Goal: Information Seeking & Learning: Learn about a topic

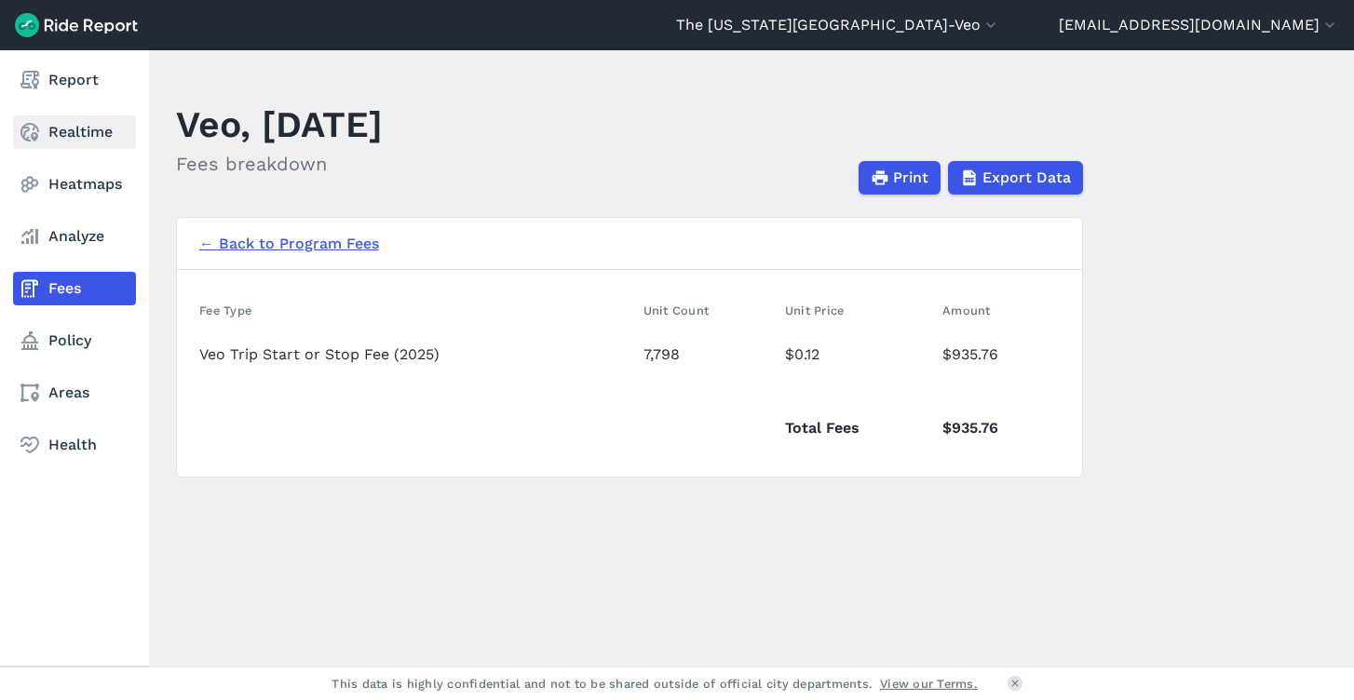
click at [106, 128] on link "Realtime" at bounding box center [74, 132] width 123 height 34
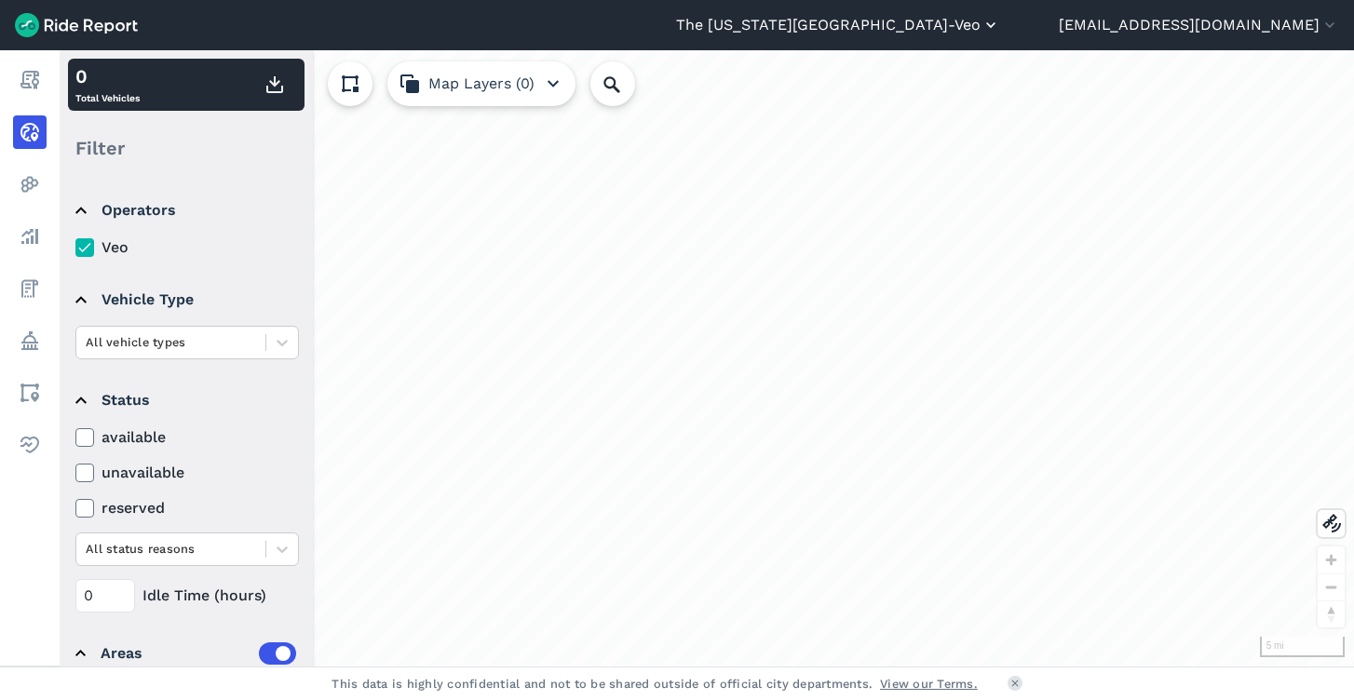
click at [1000, 22] on button "The [US_STATE][GEOGRAPHIC_DATA]-Veo" at bounding box center [838, 25] width 324 height 22
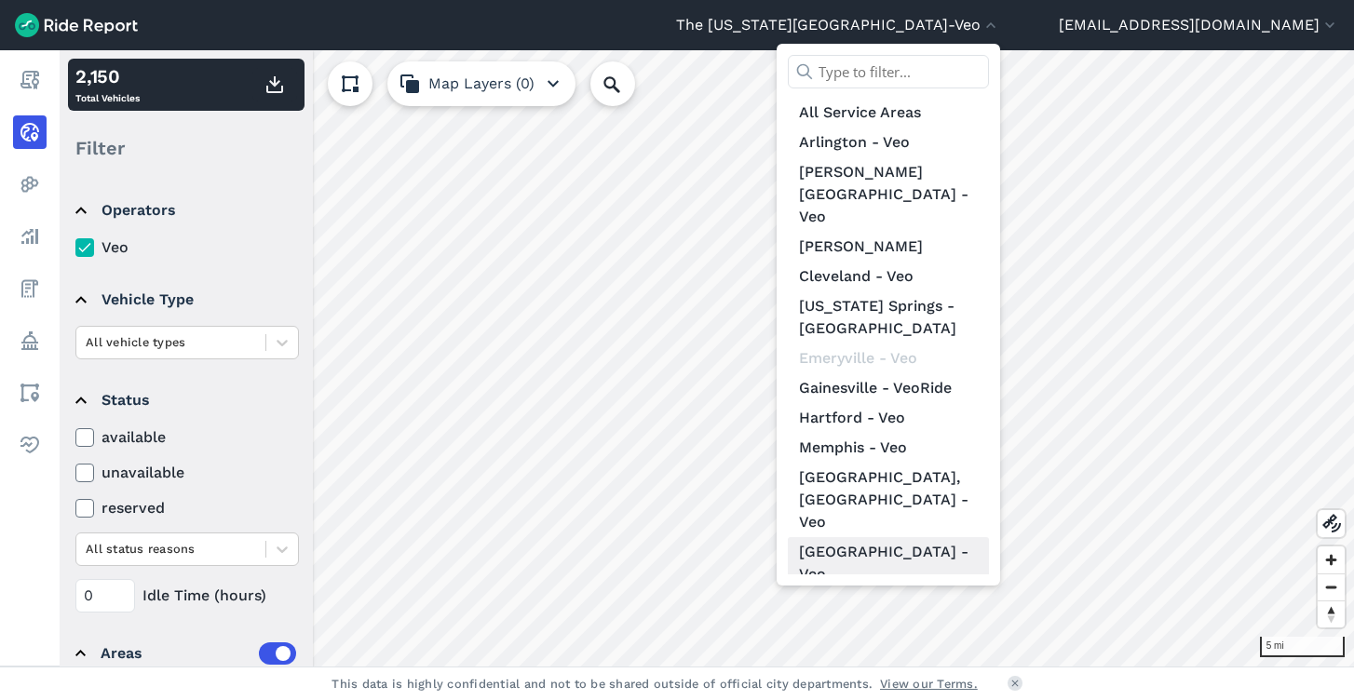
click at [946, 537] on link "[GEOGRAPHIC_DATA] - Veo" at bounding box center [888, 563] width 201 height 52
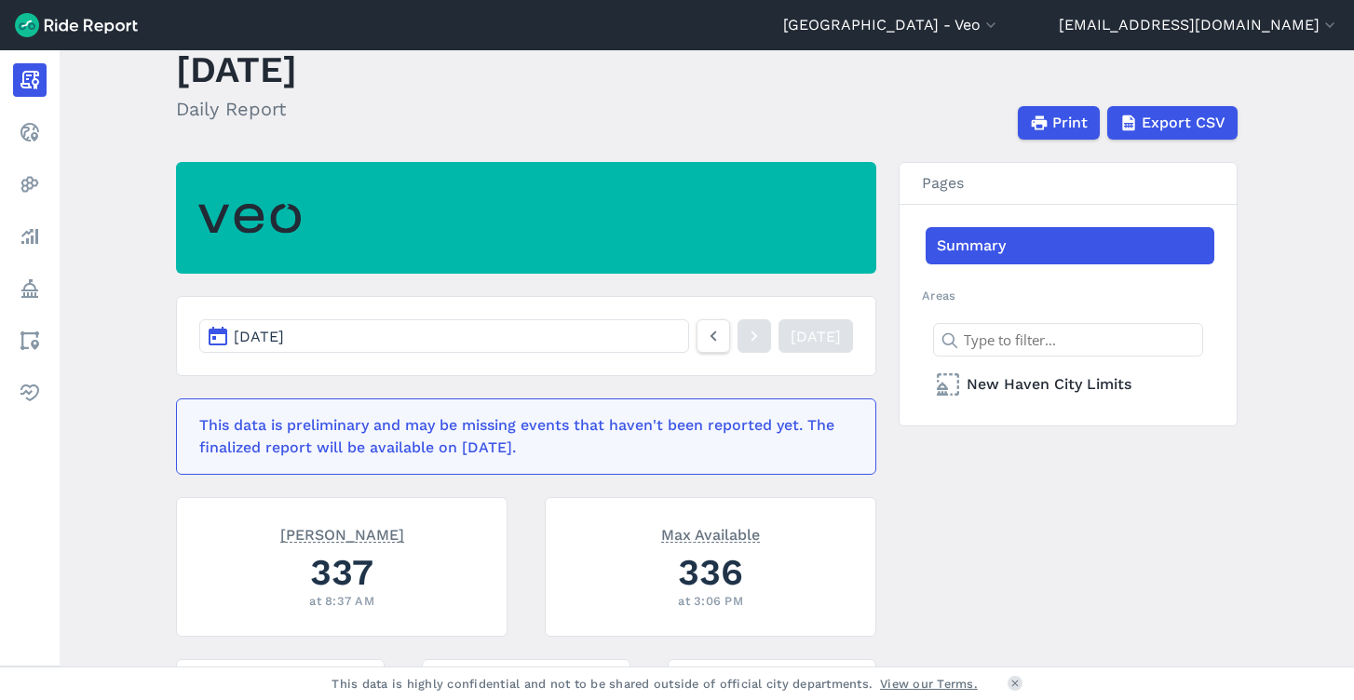
scroll to position [47, 0]
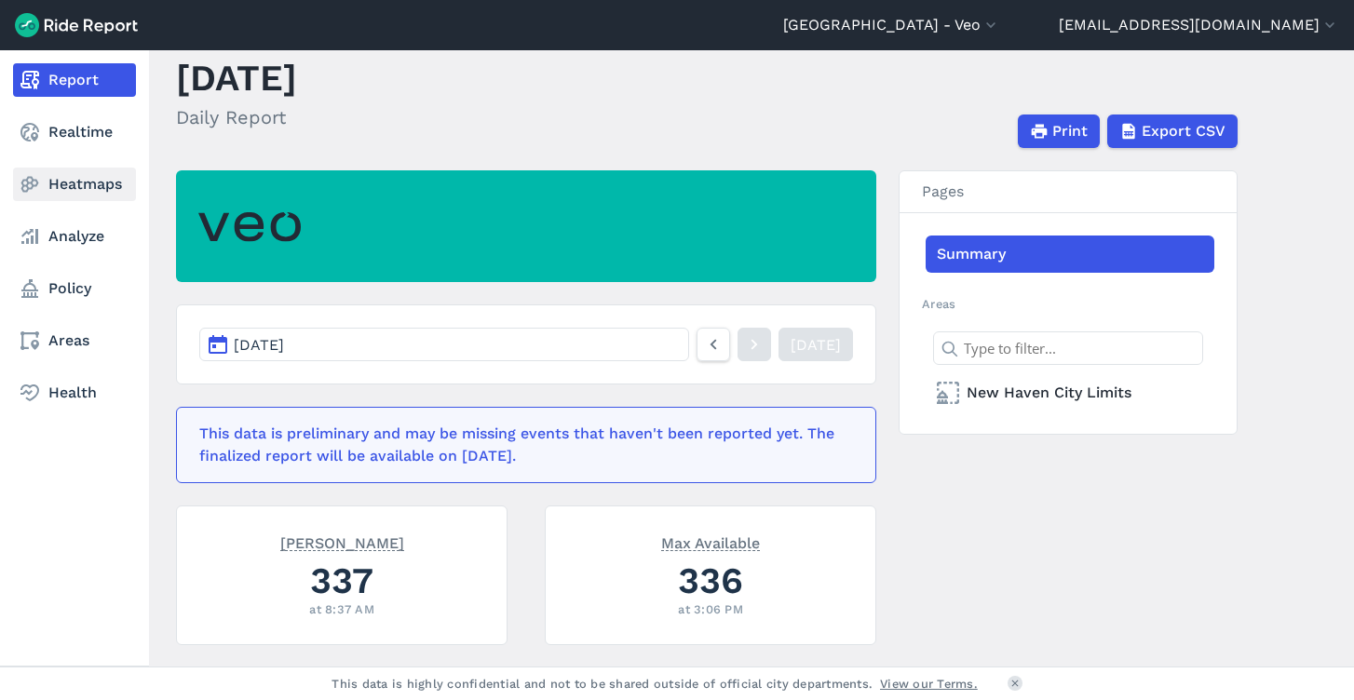
click at [74, 187] on link "Heatmaps" at bounding box center [74, 185] width 123 height 34
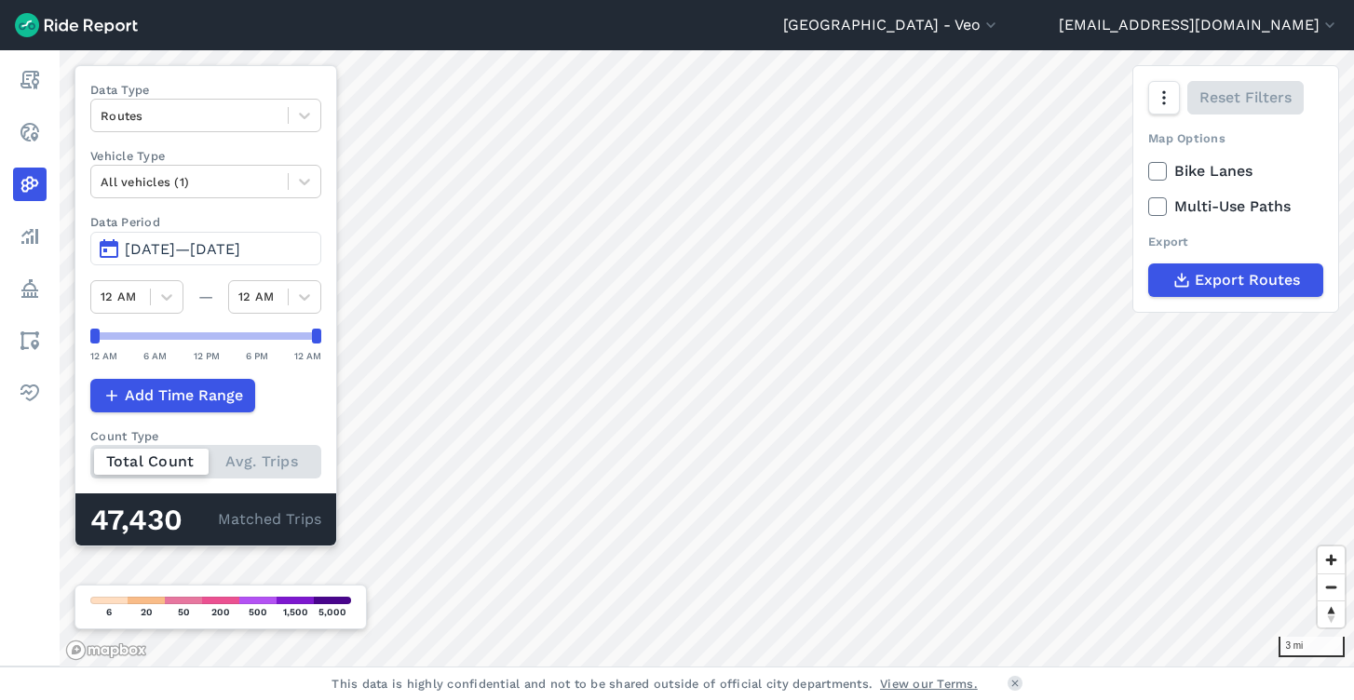
click at [172, 251] on span "[DATE]—[DATE]" at bounding box center [182, 249] width 115 height 18
click at [148, 246] on span "[DATE]—[DATE]" at bounding box center [182, 249] width 115 height 18
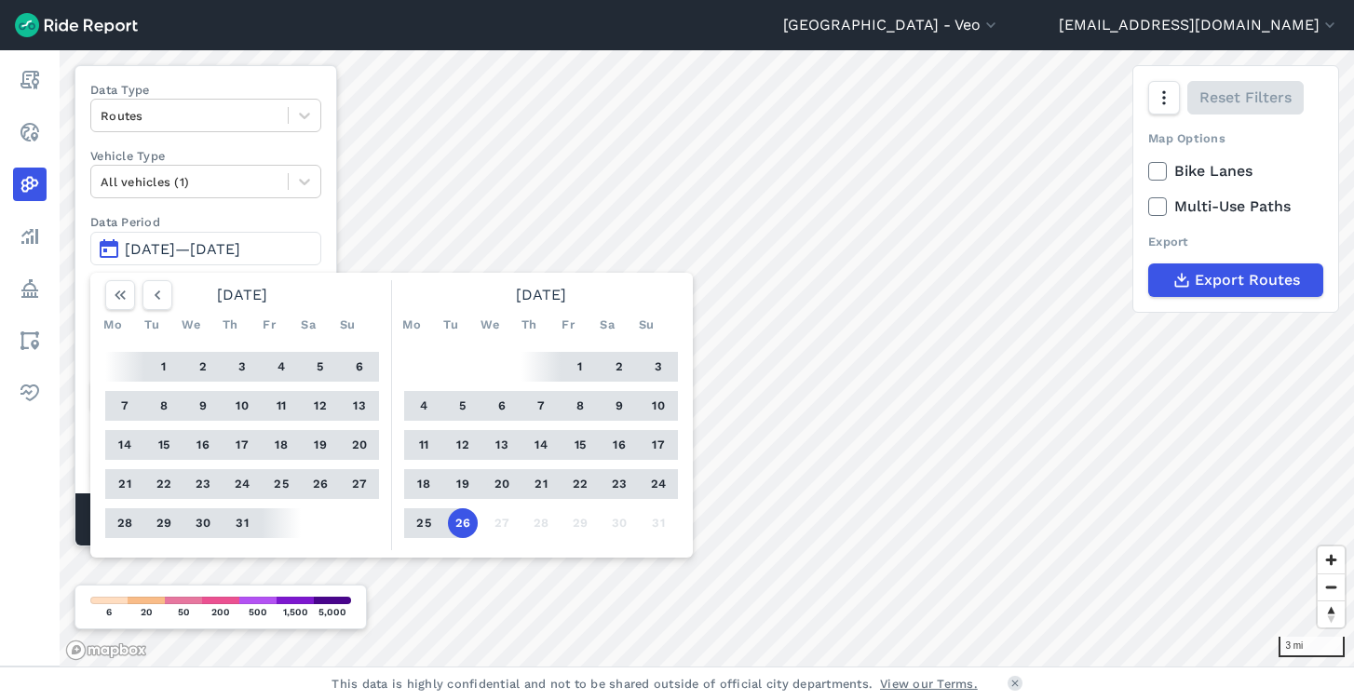
click at [503, 479] on button "20" at bounding box center [502, 484] width 30 height 30
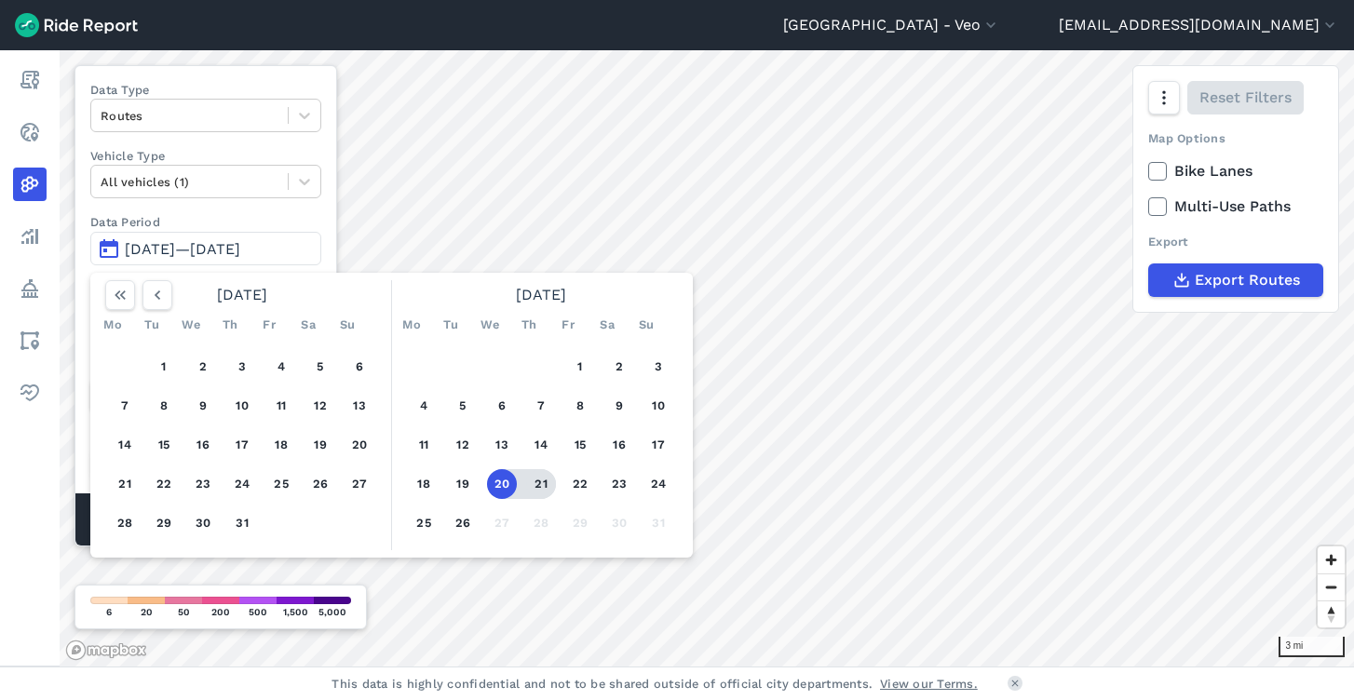
click at [541, 484] on button "21" at bounding box center [541, 484] width 30 height 30
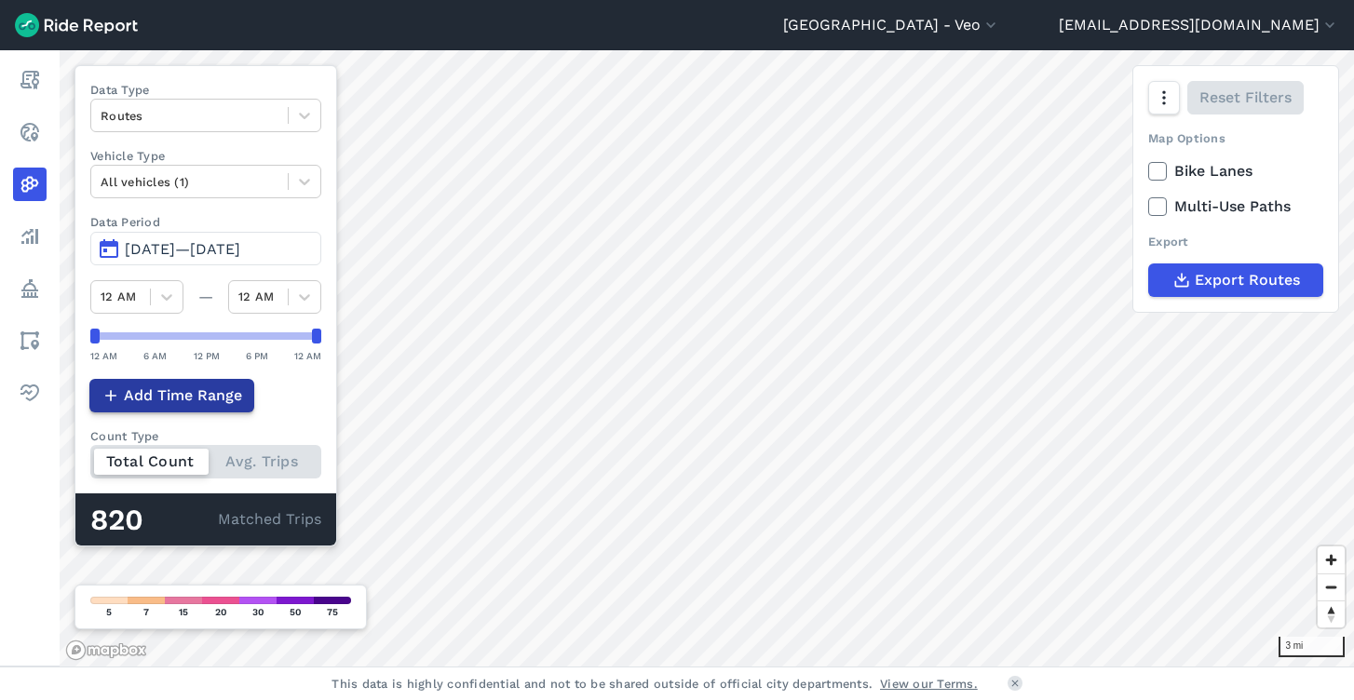
click at [188, 399] on span "Add Time Range" at bounding box center [183, 395] width 118 height 22
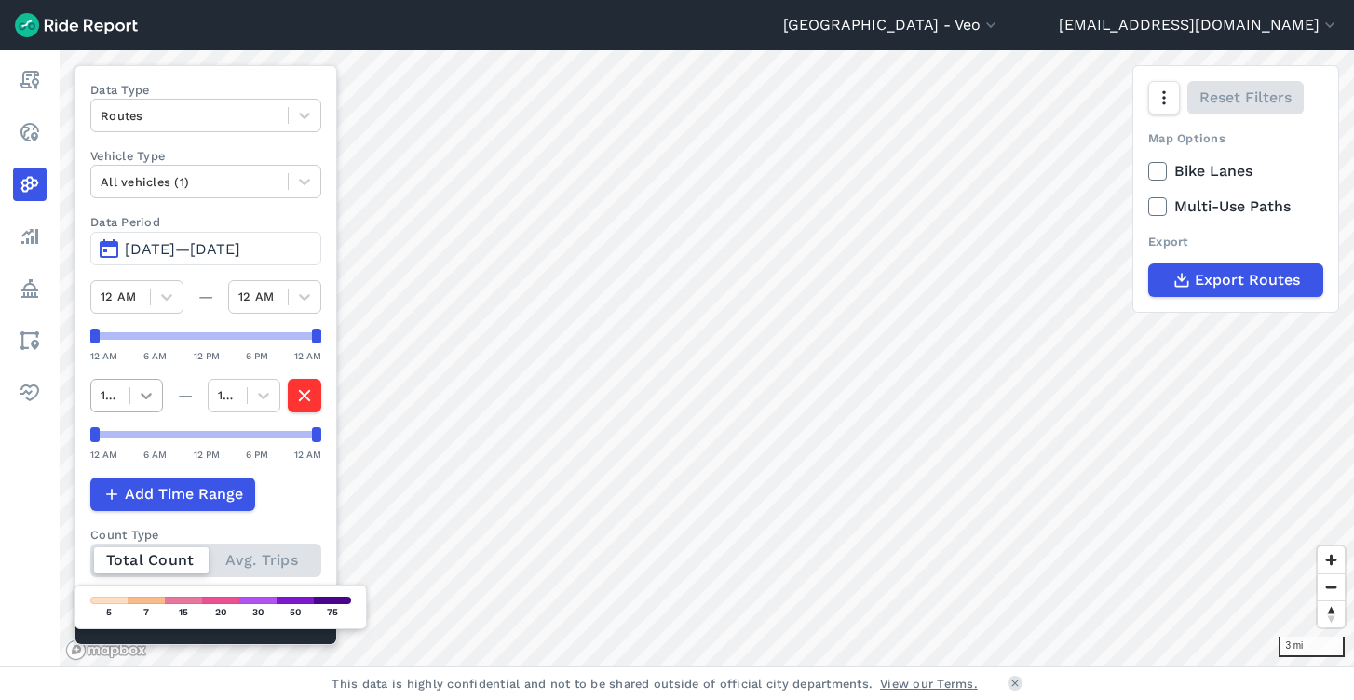
click at [150, 393] on icon at bounding box center [146, 396] width 11 height 7
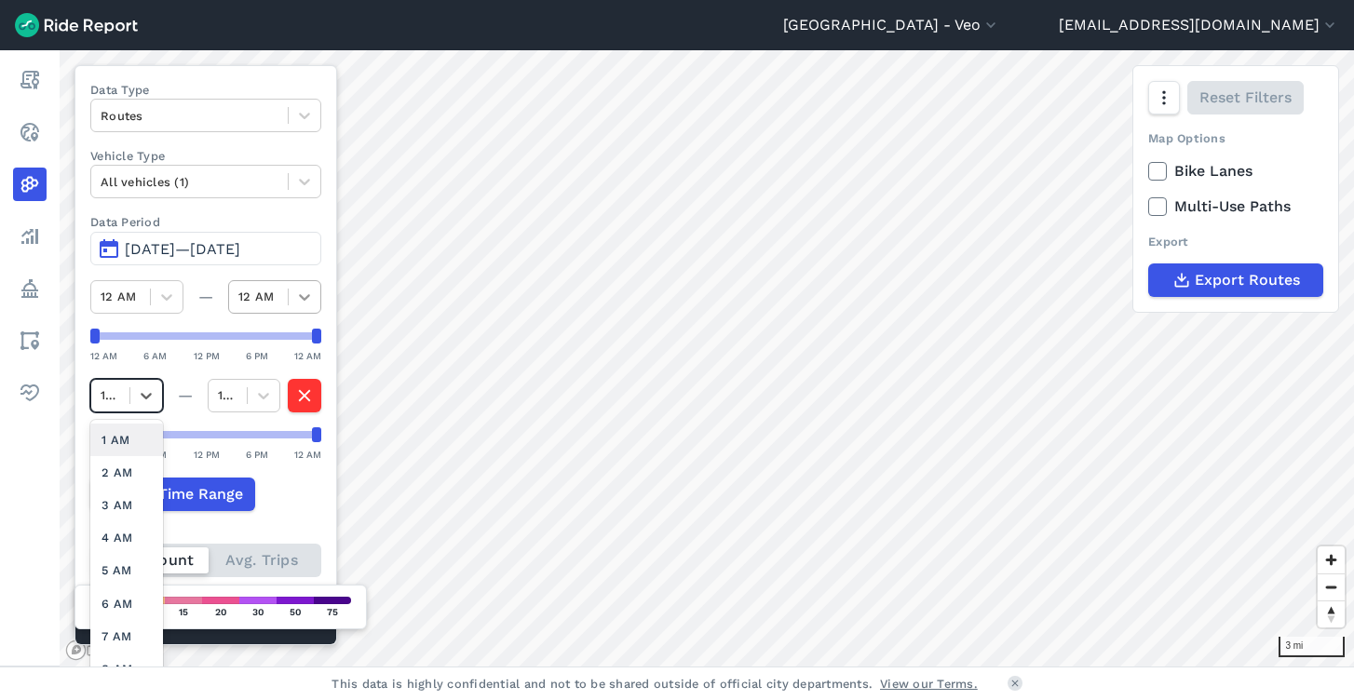
click at [306, 303] on icon at bounding box center [304, 297] width 19 height 19
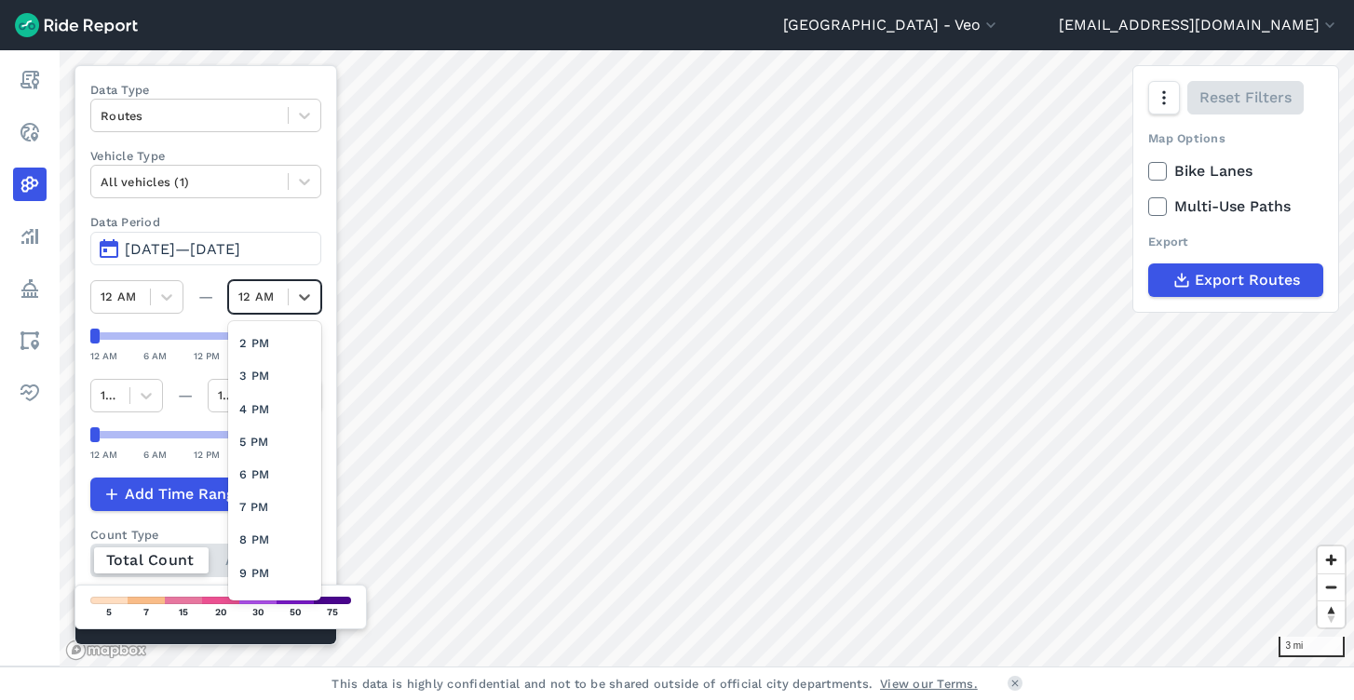
scroll to position [478, 0]
click at [259, 577] on div "11 PM" at bounding box center [274, 584] width 93 height 33
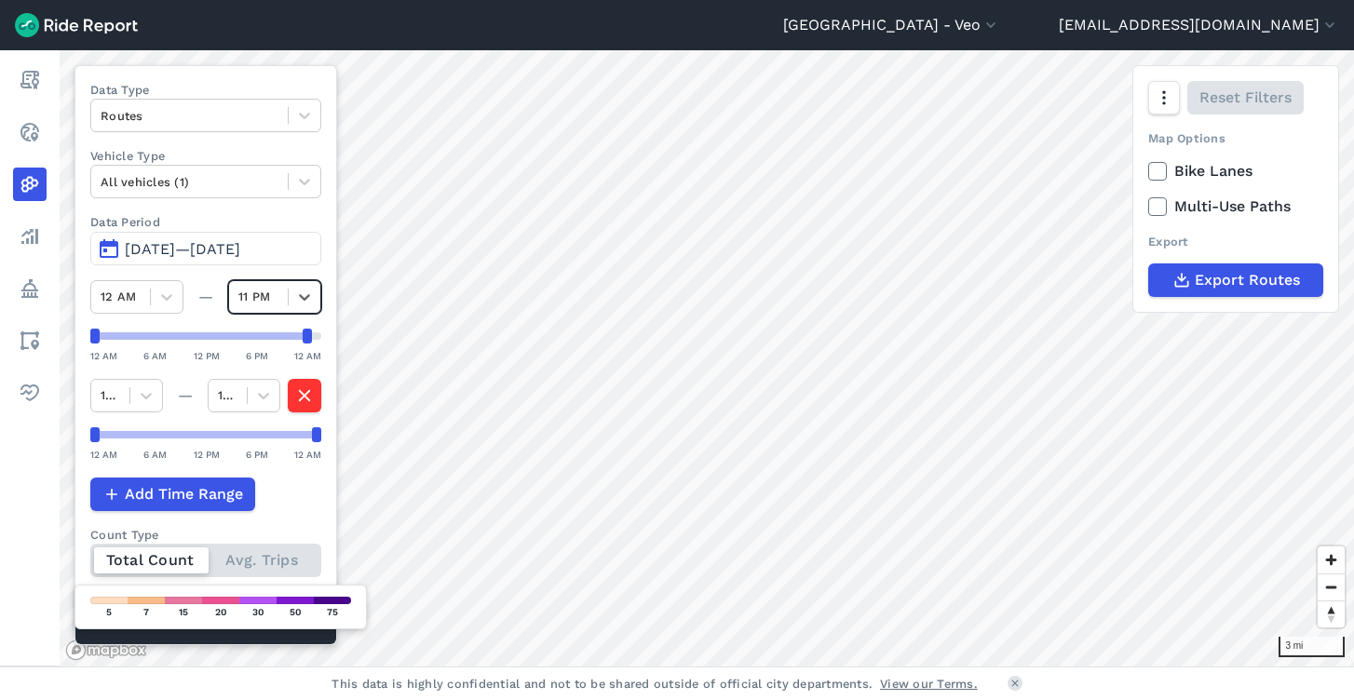
click at [240, 245] on span "[DATE]—[DATE]" at bounding box center [182, 249] width 115 height 18
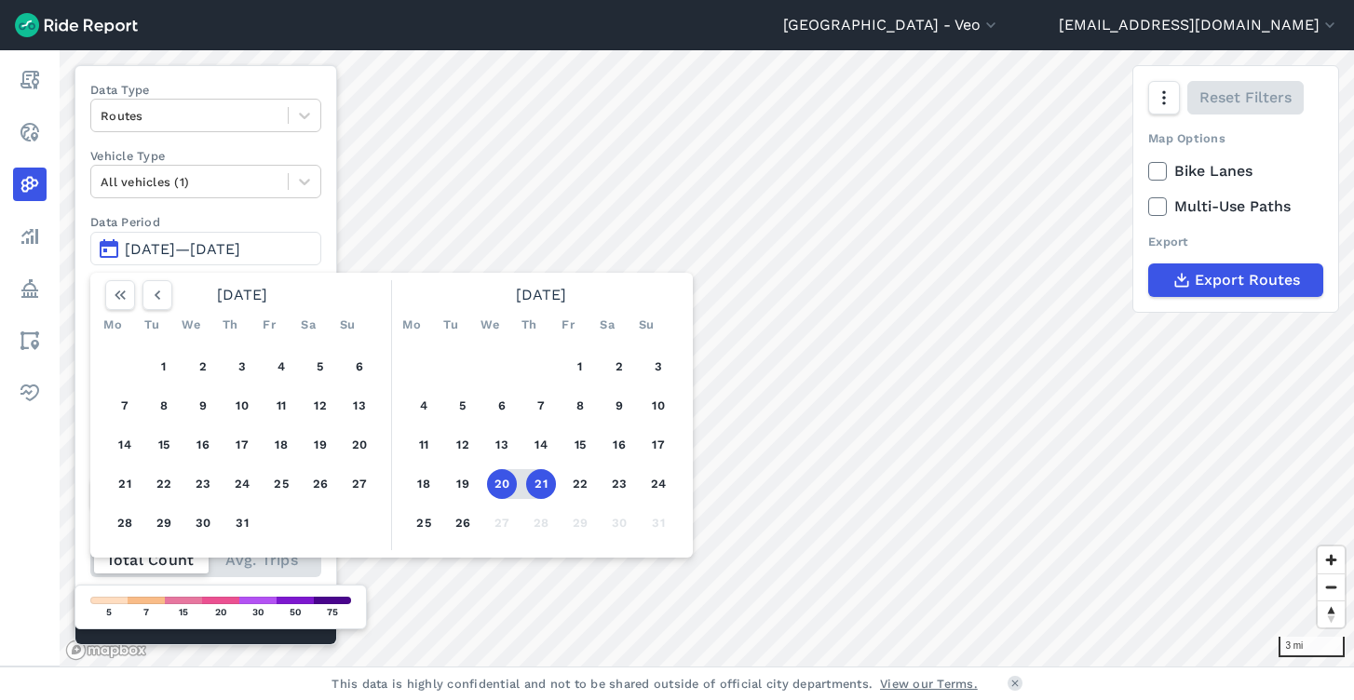
click at [501, 479] on button "20" at bounding box center [502, 484] width 30 height 30
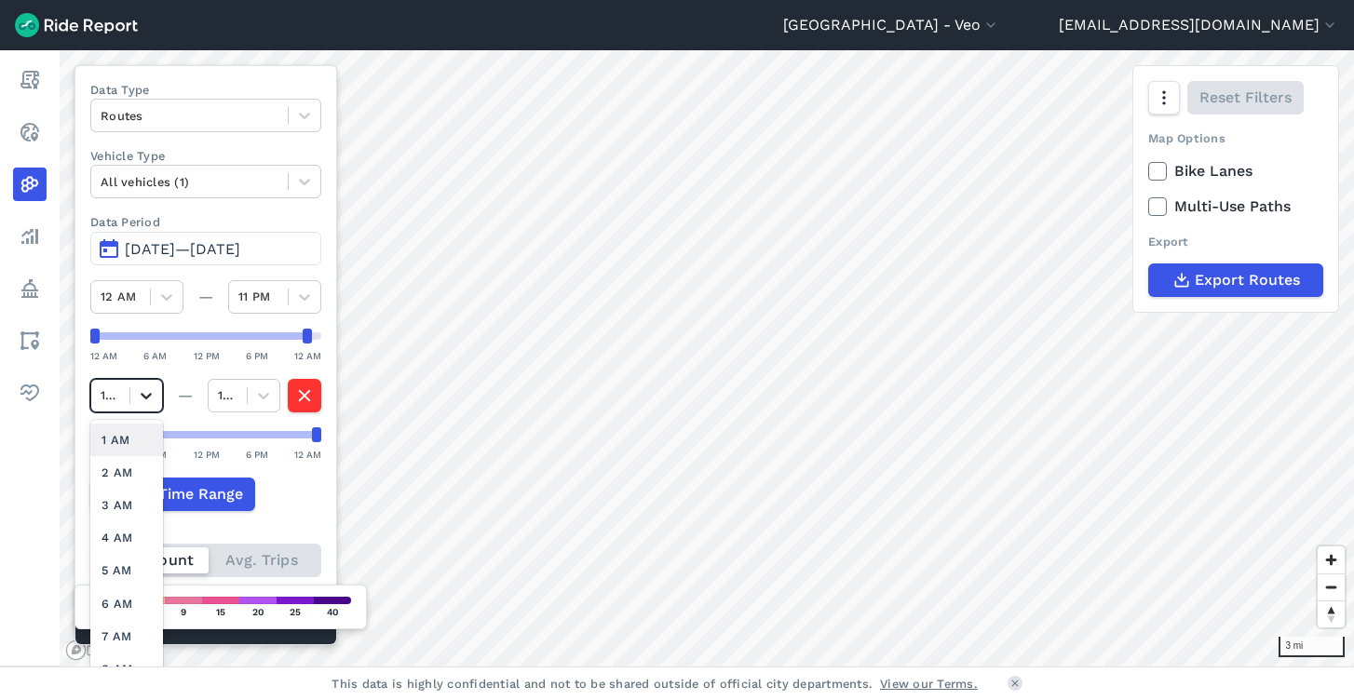
click at [143, 394] on icon at bounding box center [146, 396] width 11 height 7
click at [304, 392] on icon "button" at bounding box center [303, 396] width 20 height 26
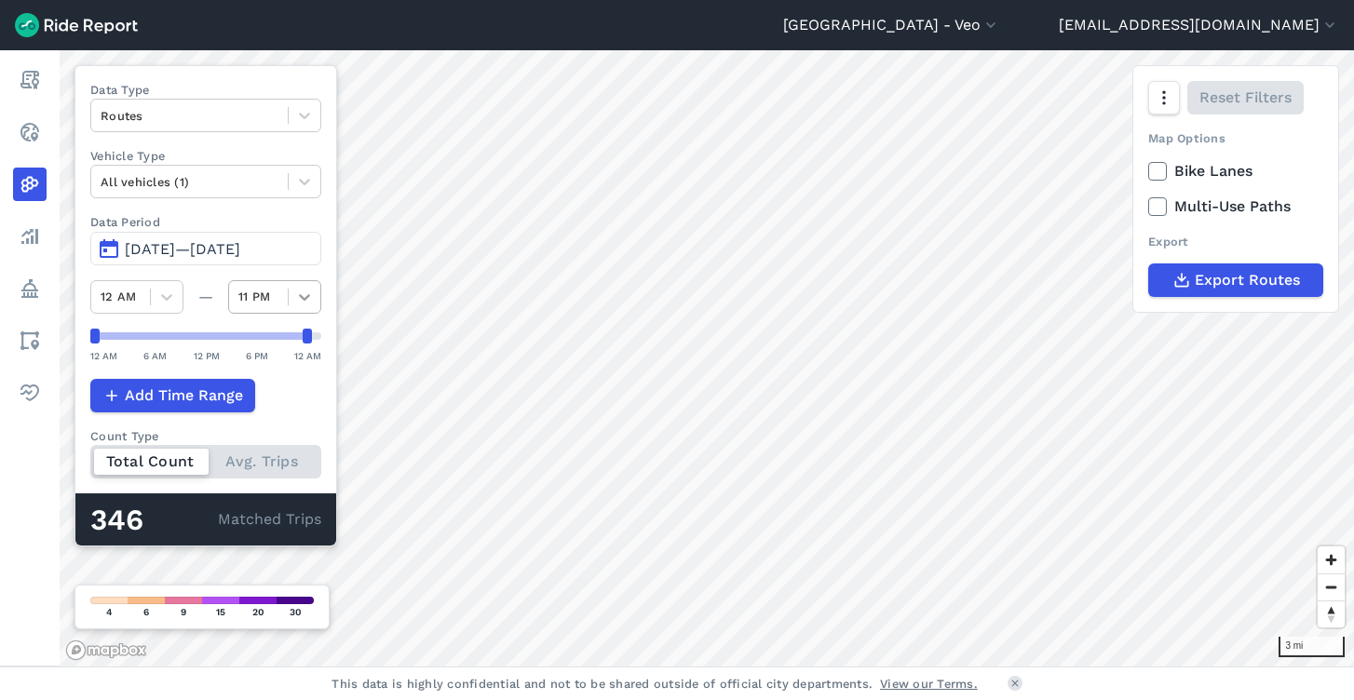
click at [305, 292] on icon at bounding box center [304, 297] width 19 height 19
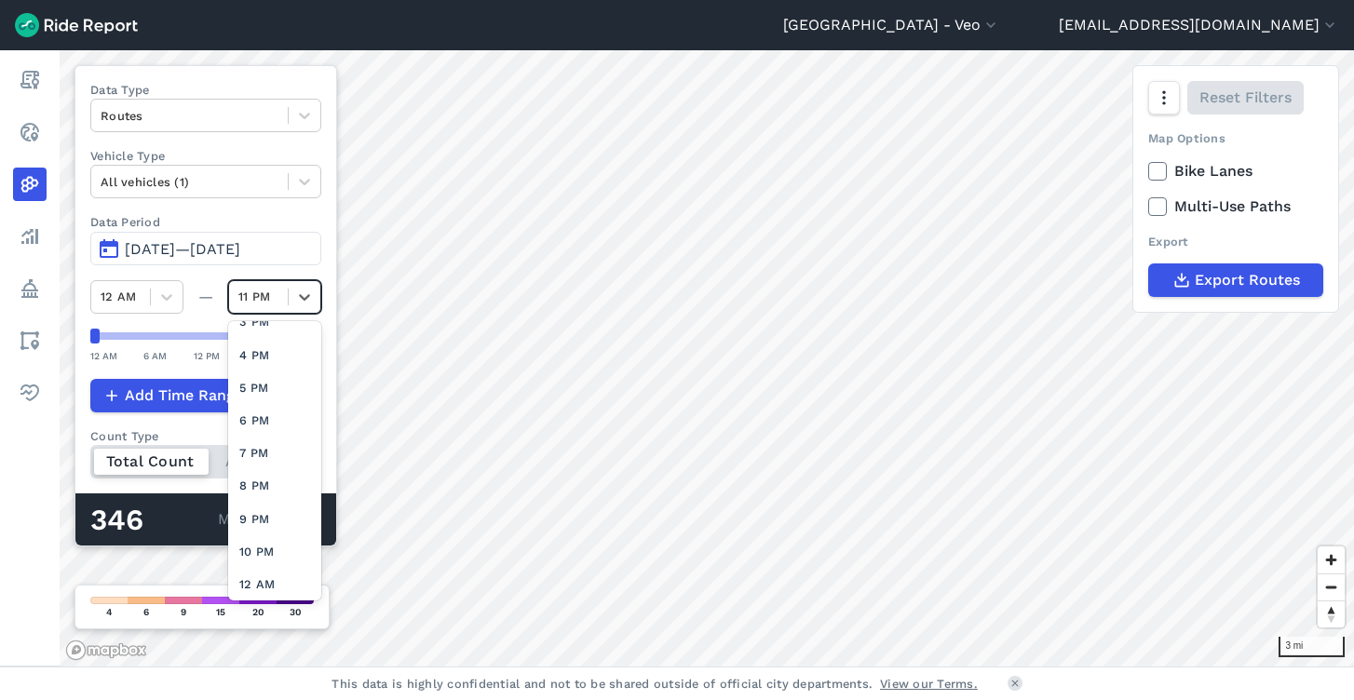
scroll to position [478, 0]
click at [274, 573] on div "12 AM" at bounding box center [274, 584] width 93 height 33
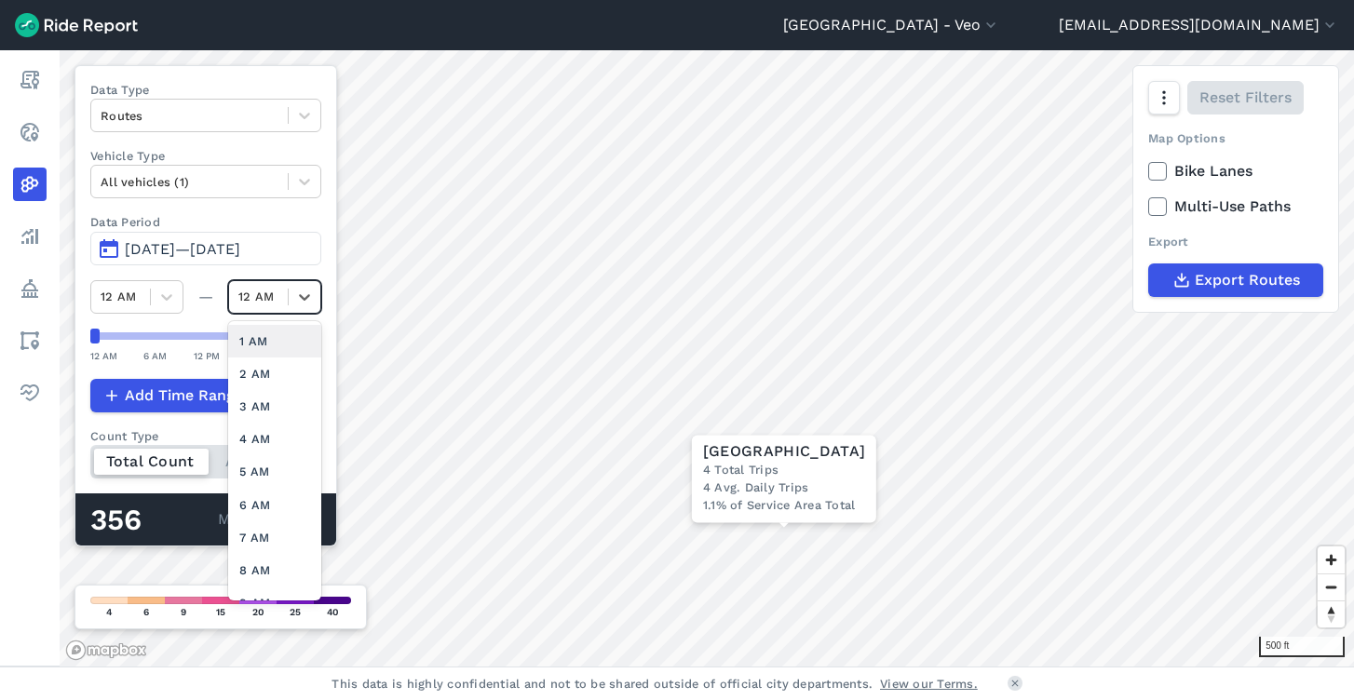
click at [252, 298] on div at bounding box center [258, 296] width 40 height 21
click at [265, 568] on div "11 PM" at bounding box center [274, 584] width 93 height 33
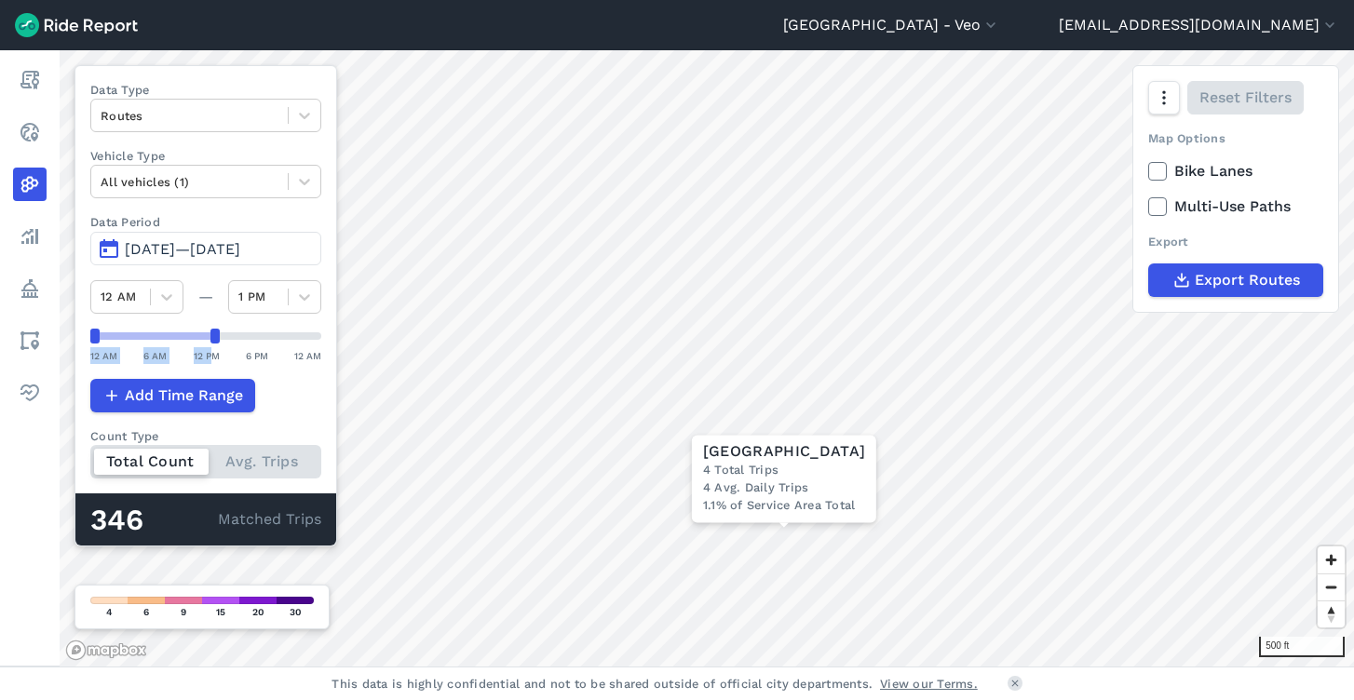
drag, startPoint x: 311, startPoint y: 332, endPoint x: 210, endPoint y: 346, distance: 101.5
click at [210, 346] on div "12 AM 6 AM 12 PM 6 PM 12 AM" at bounding box center [205, 346] width 231 height 35
click at [154, 245] on span "[DATE]—[DATE]" at bounding box center [182, 249] width 115 height 18
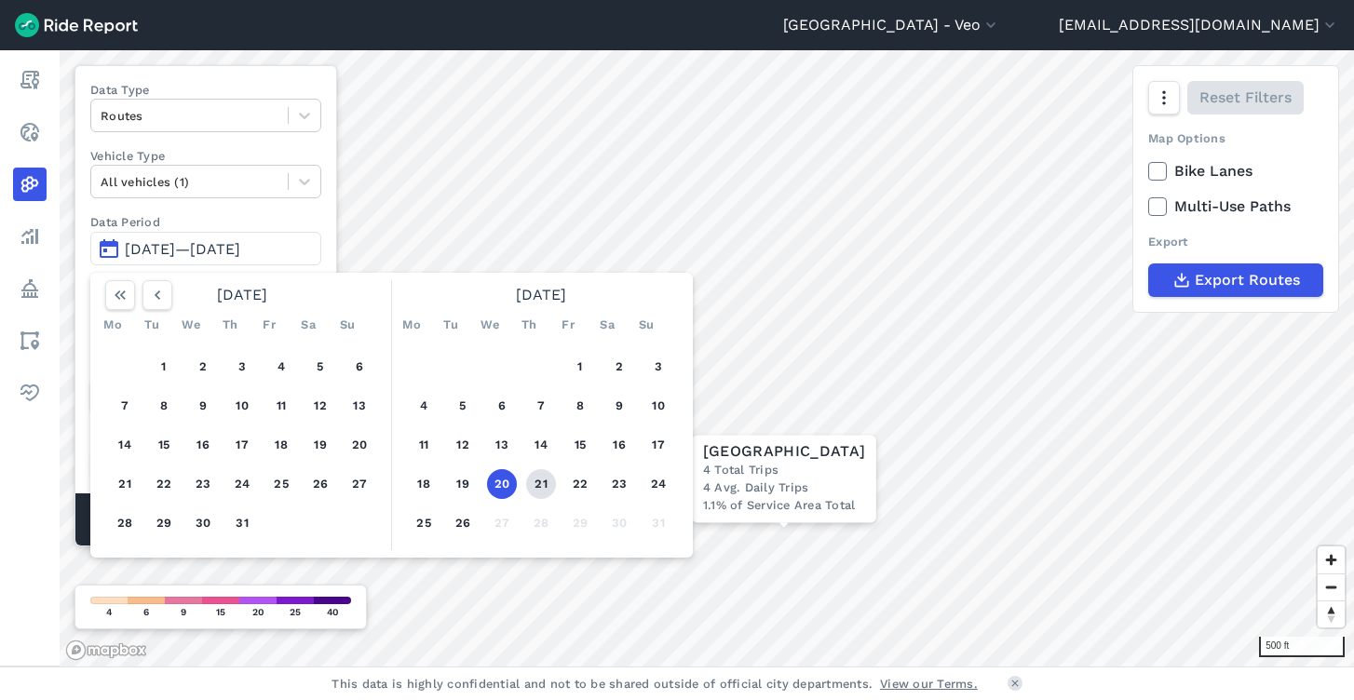
click at [532, 488] on button "21" at bounding box center [541, 484] width 30 height 30
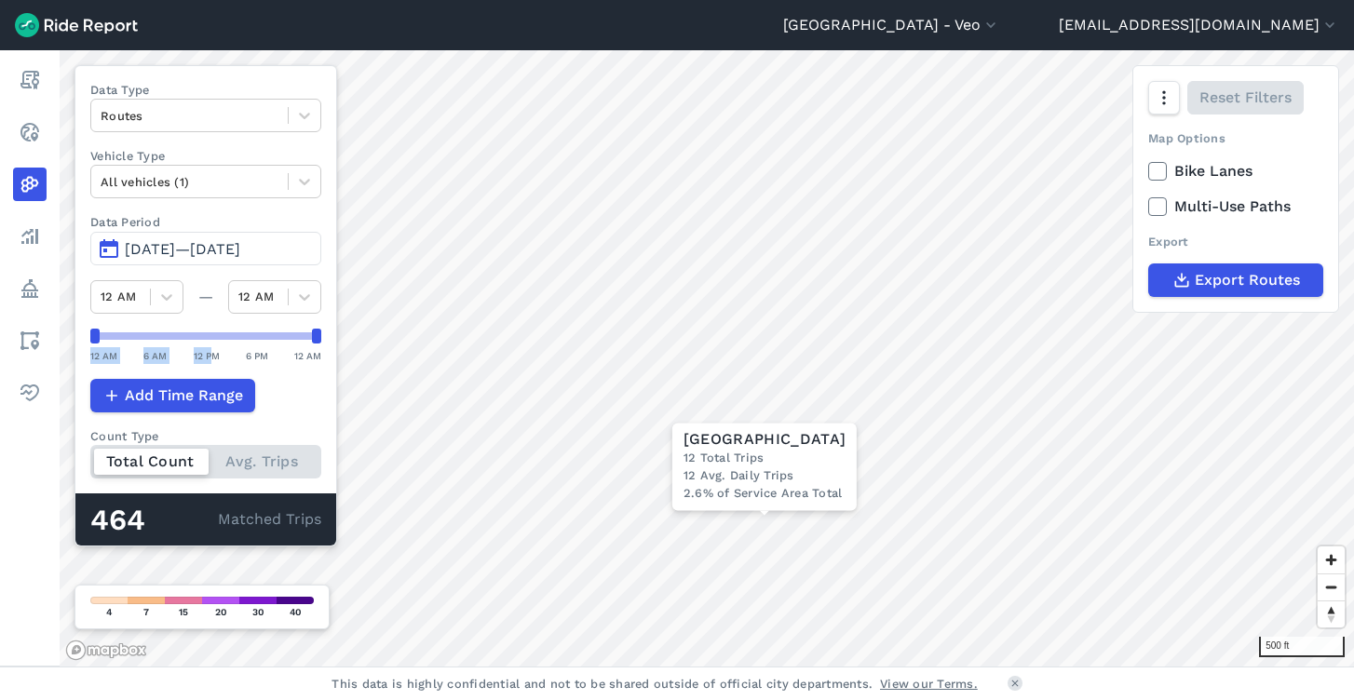
click at [175, 256] on span "[DATE]—[DATE]" at bounding box center [182, 249] width 115 height 18
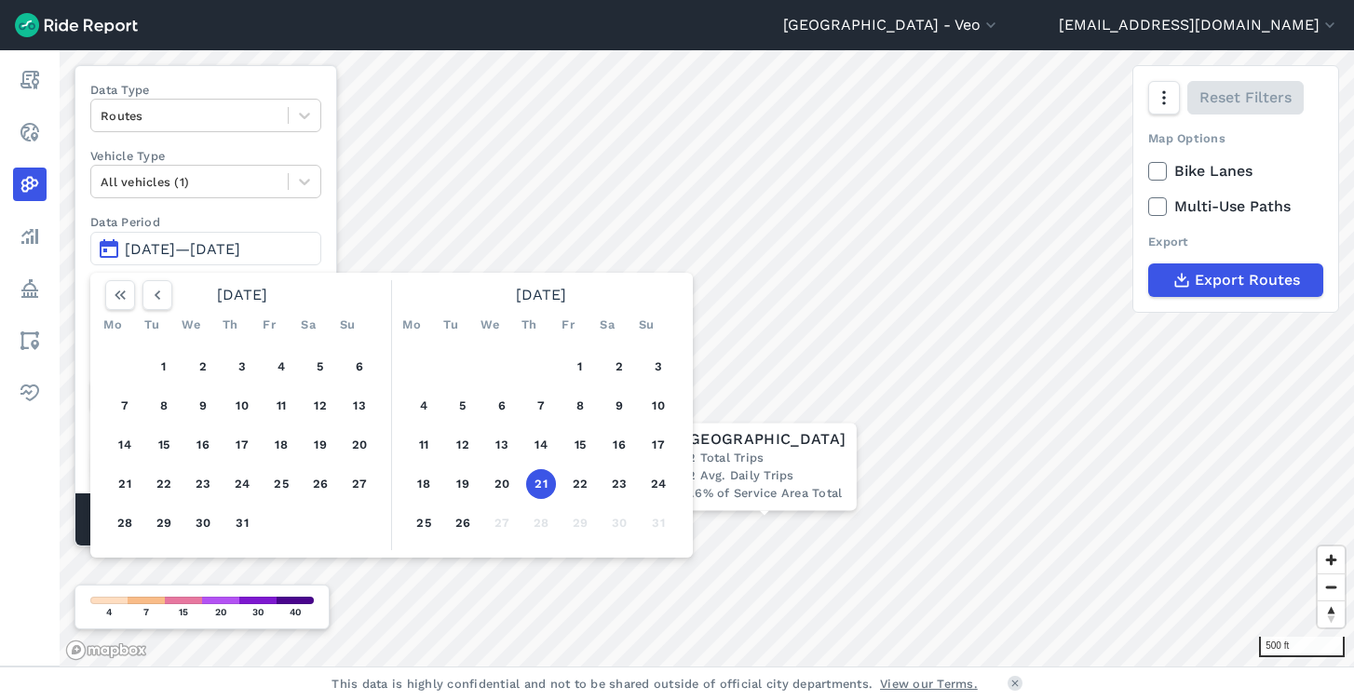
click at [546, 486] on button "21" at bounding box center [541, 484] width 30 height 30
click at [585, 492] on button "22" at bounding box center [580, 484] width 30 height 30
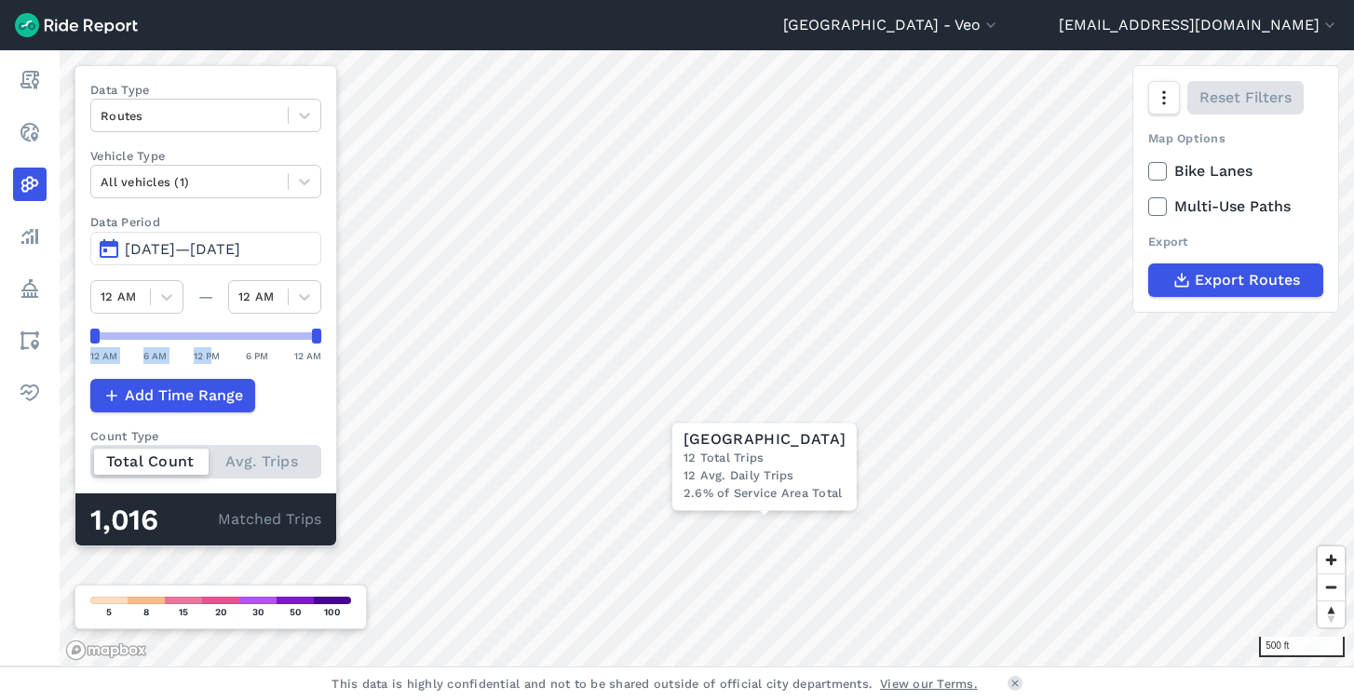
click at [155, 242] on span "[DATE]—[DATE]" at bounding box center [182, 249] width 115 height 18
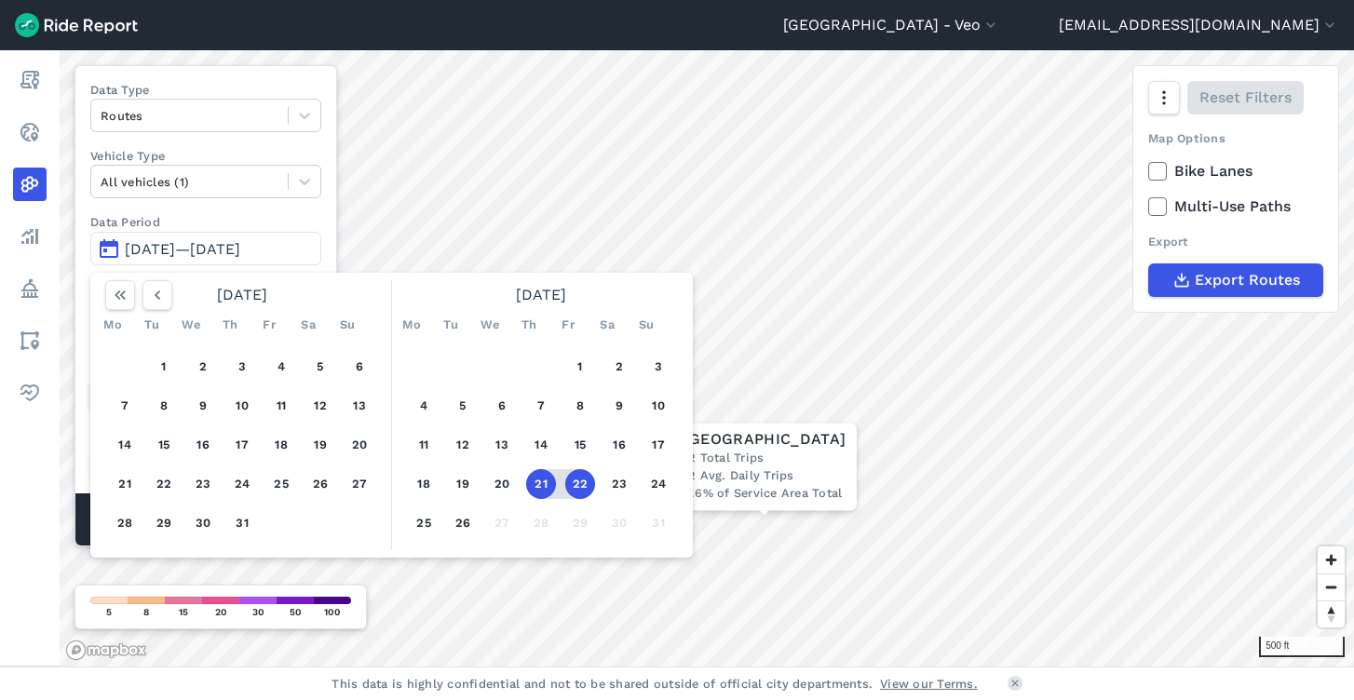
click at [589, 480] on button "22" at bounding box center [580, 484] width 30 height 30
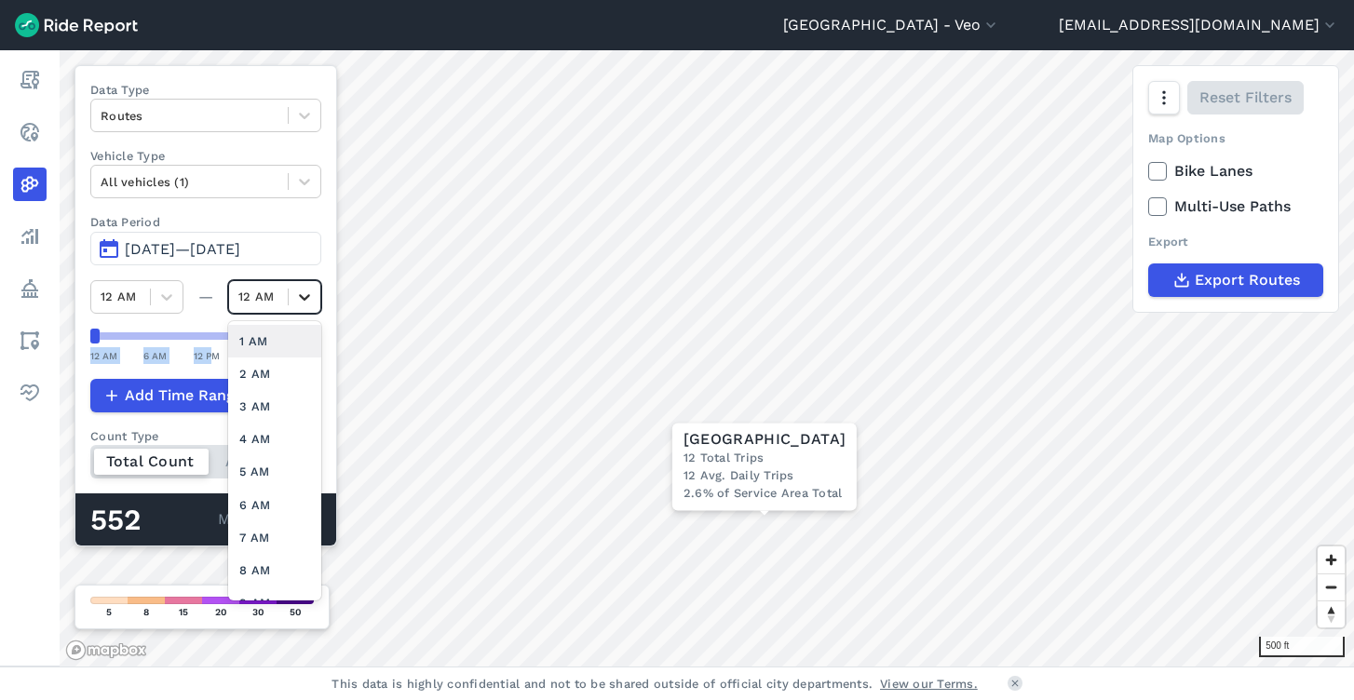
click at [300, 300] on icon at bounding box center [304, 297] width 19 height 19
click at [272, 403] on div "3 AM" at bounding box center [274, 406] width 93 height 33
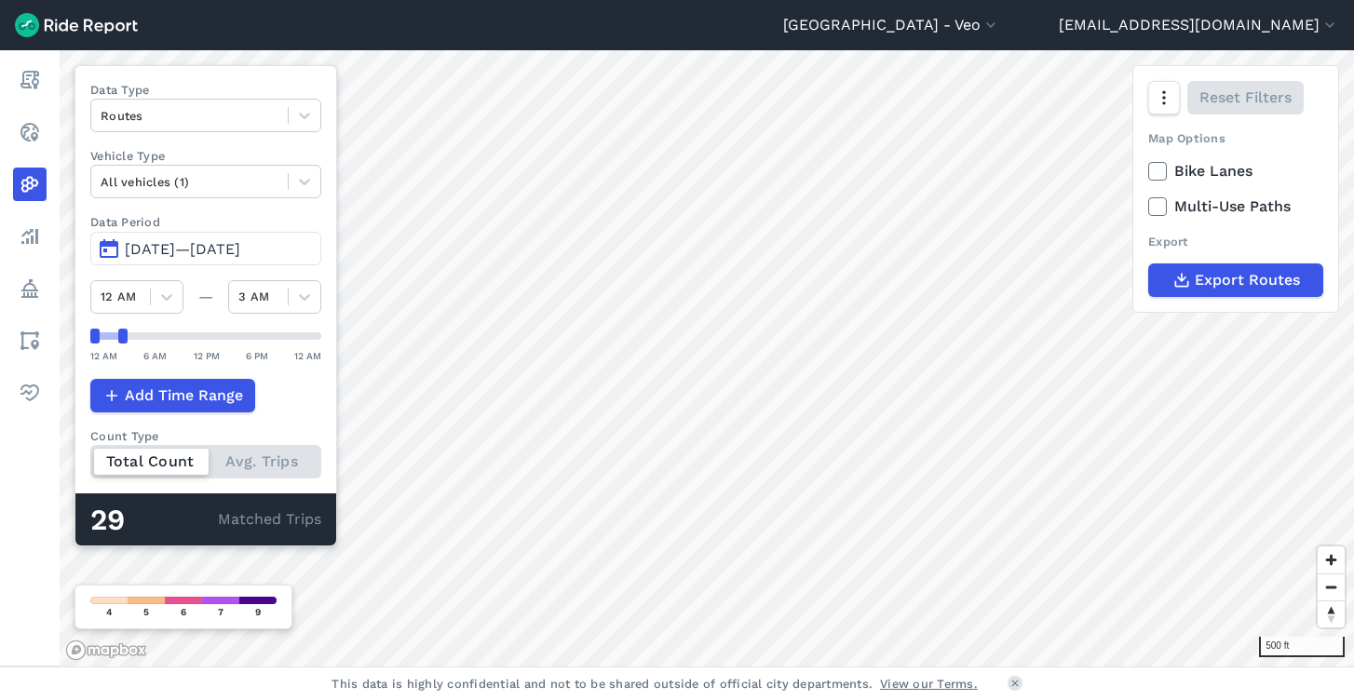
click at [169, 243] on span "[DATE]—[DATE]" at bounding box center [182, 249] width 115 height 18
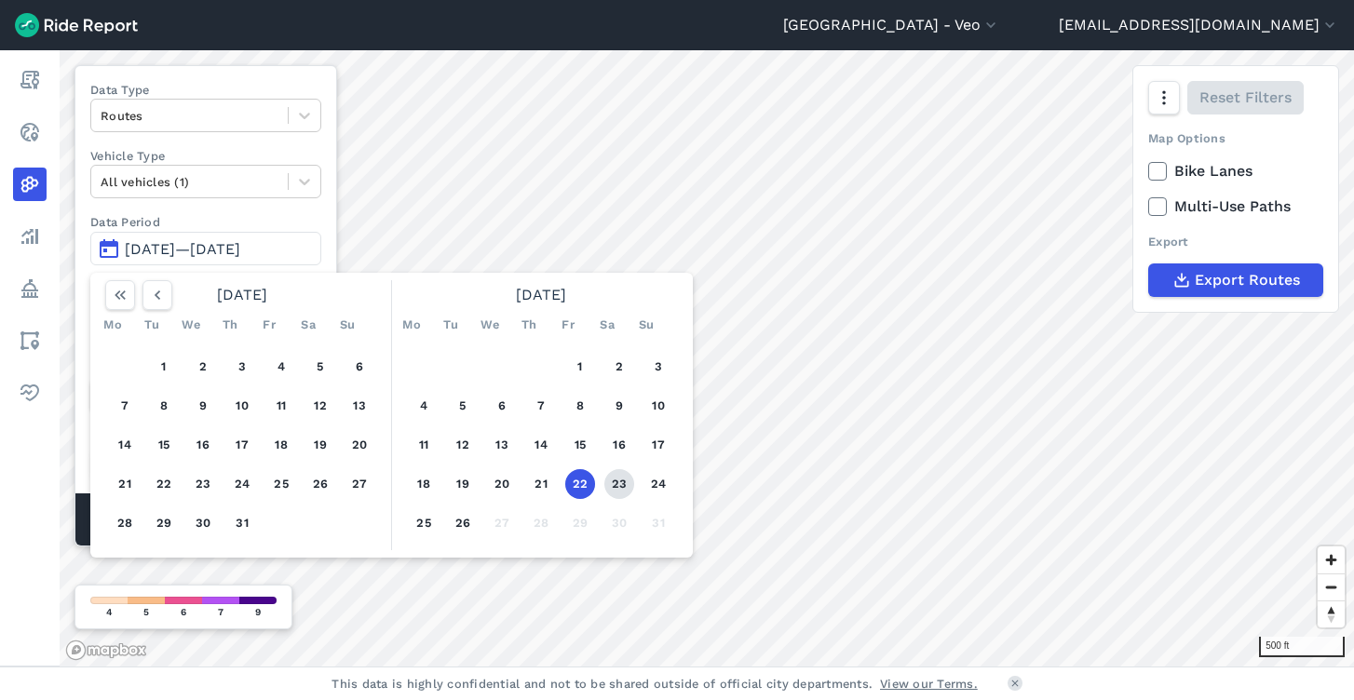
click at [623, 481] on button "23" at bounding box center [619, 484] width 30 height 30
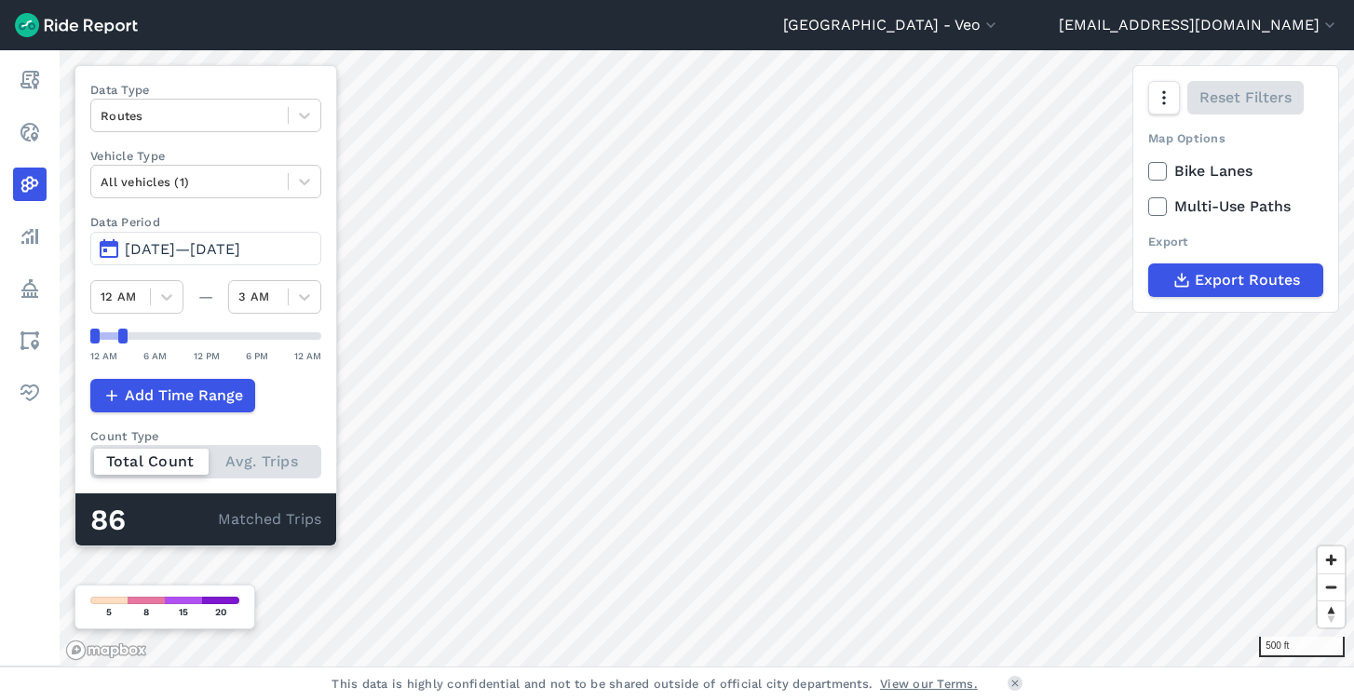
click at [170, 252] on span "[DATE]—[DATE]" at bounding box center [182, 249] width 115 height 18
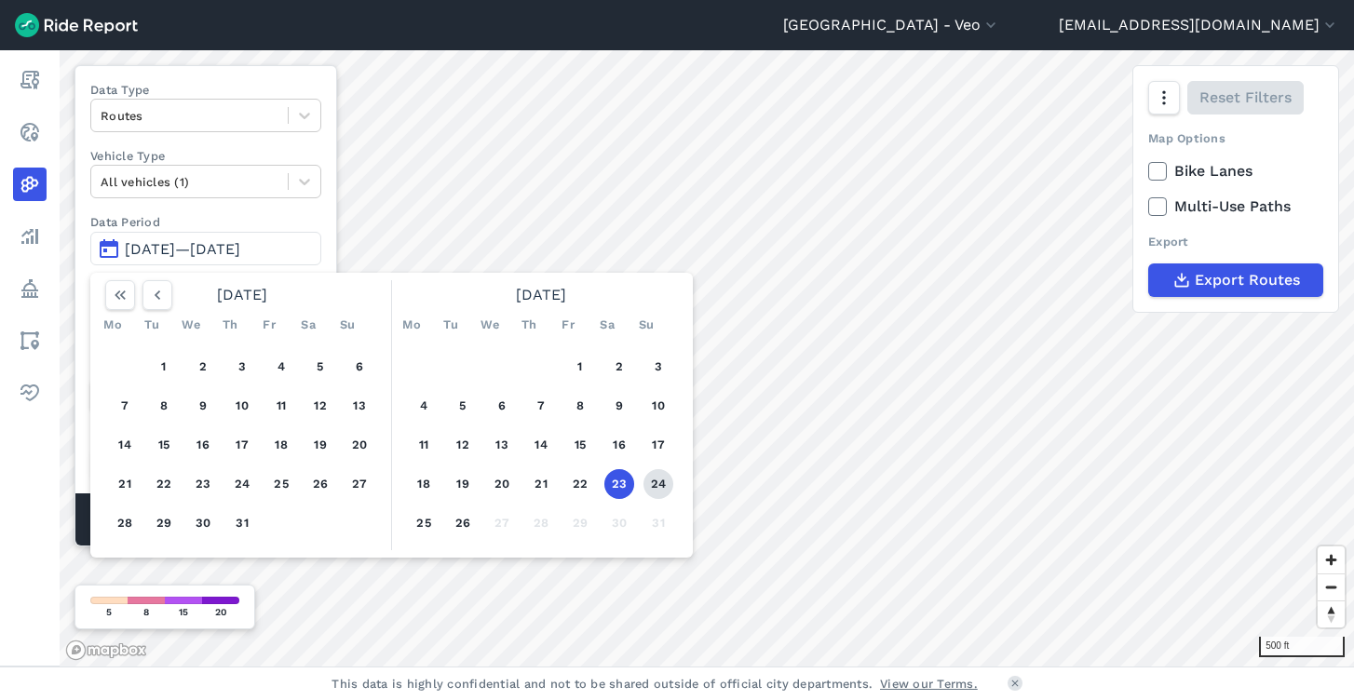
click at [652, 486] on button "24" at bounding box center [658, 484] width 30 height 30
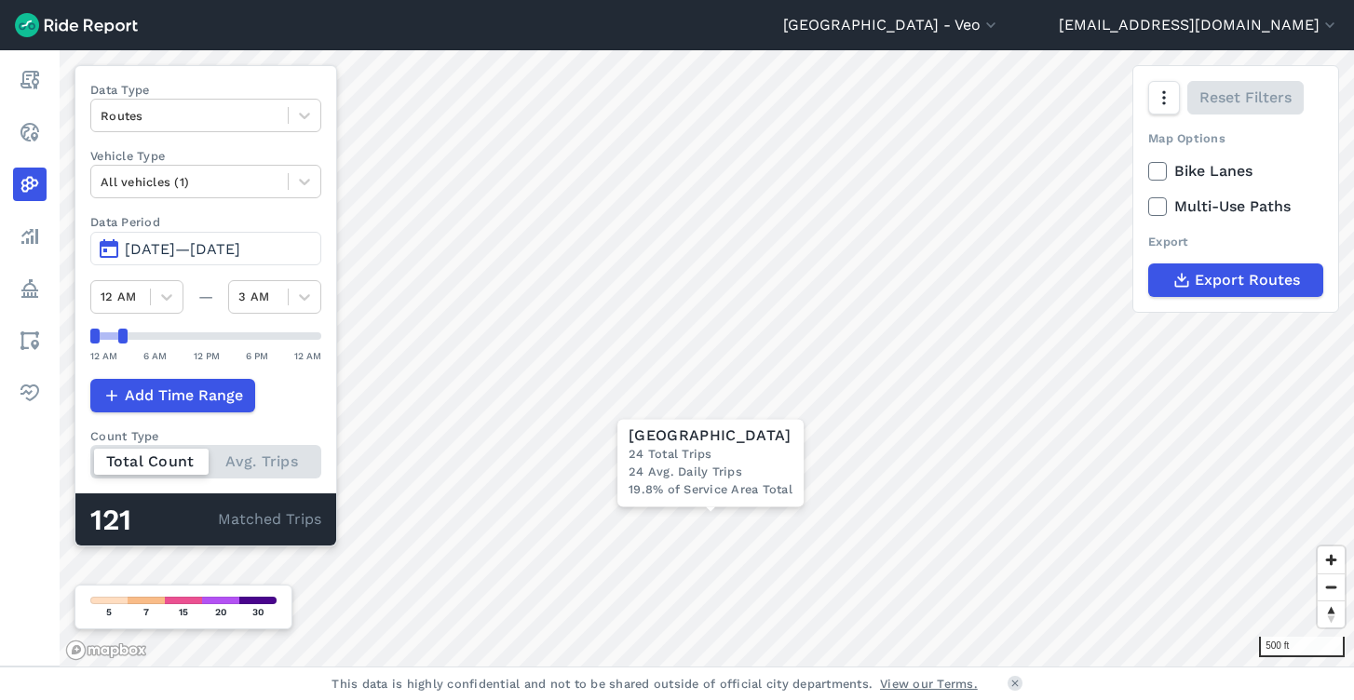
click at [152, 250] on span "[DATE]—[DATE]" at bounding box center [182, 249] width 115 height 18
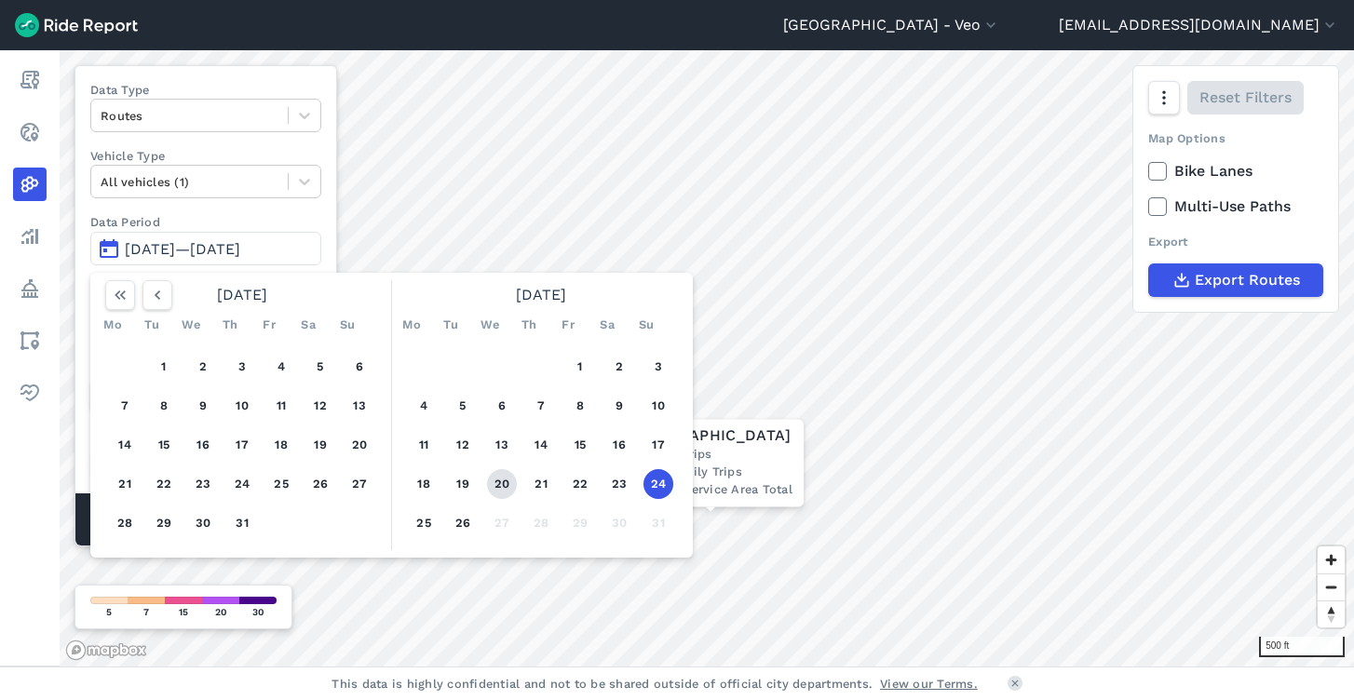
click at [506, 475] on button "20" at bounding box center [502, 484] width 30 height 30
click at [577, 476] on button "22" at bounding box center [580, 484] width 30 height 30
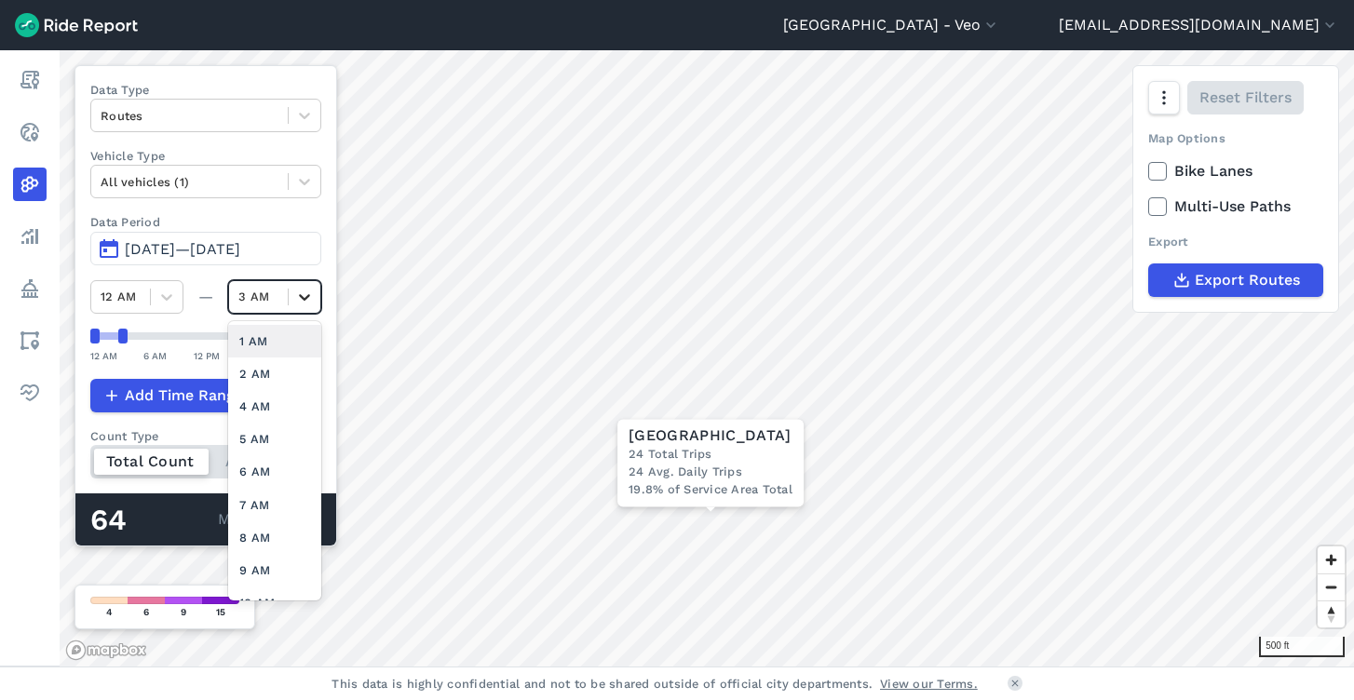
click at [310, 296] on icon at bounding box center [304, 297] width 19 height 19
click at [260, 577] on div "12 AM" at bounding box center [274, 584] width 93 height 33
